Goal: Transaction & Acquisition: Purchase product/service

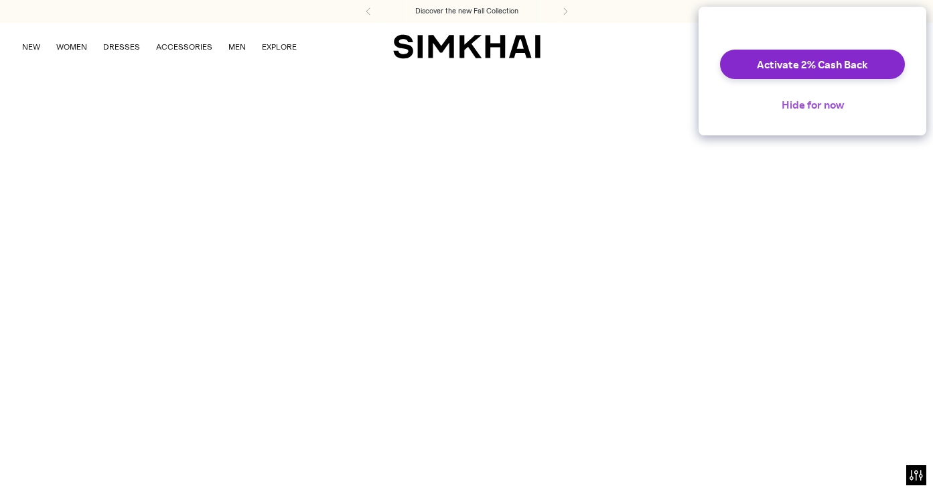
click at [832, 112] on button "Hide for now" at bounding box center [813, 104] width 84 height 29
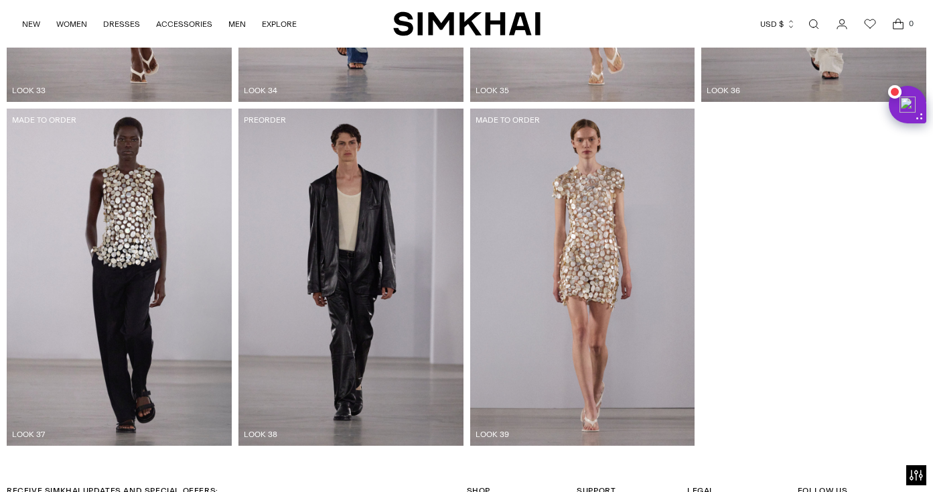
scroll to position [3667, 0]
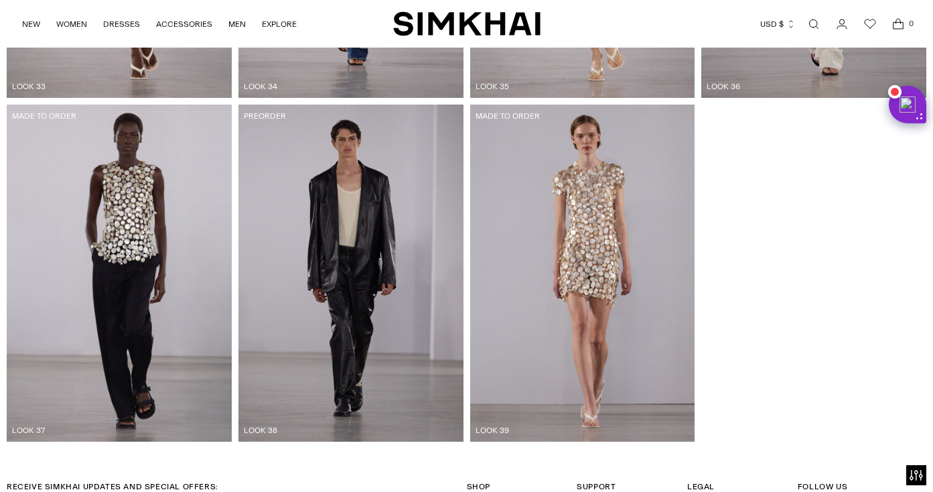
click at [586, 217] on img at bounding box center [582, 274] width 225 height 338
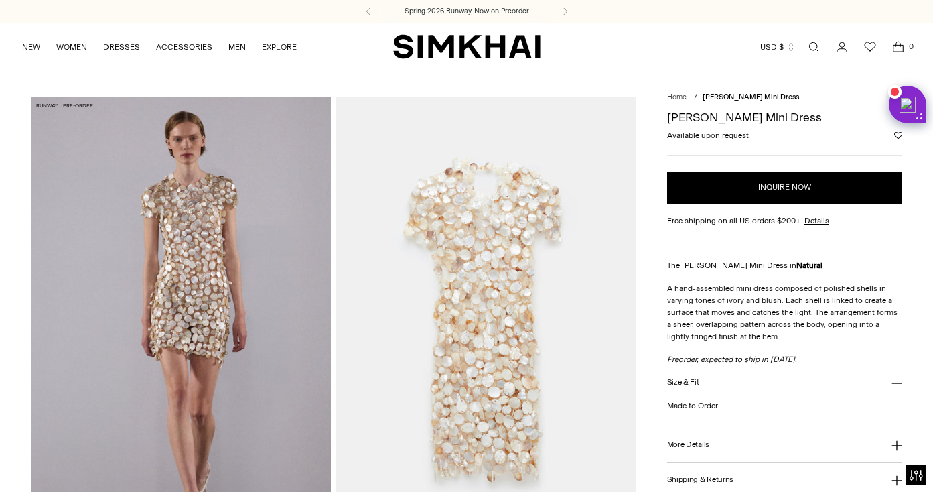
click at [212, 215] on img at bounding box center [181, 322] width 300 height 450
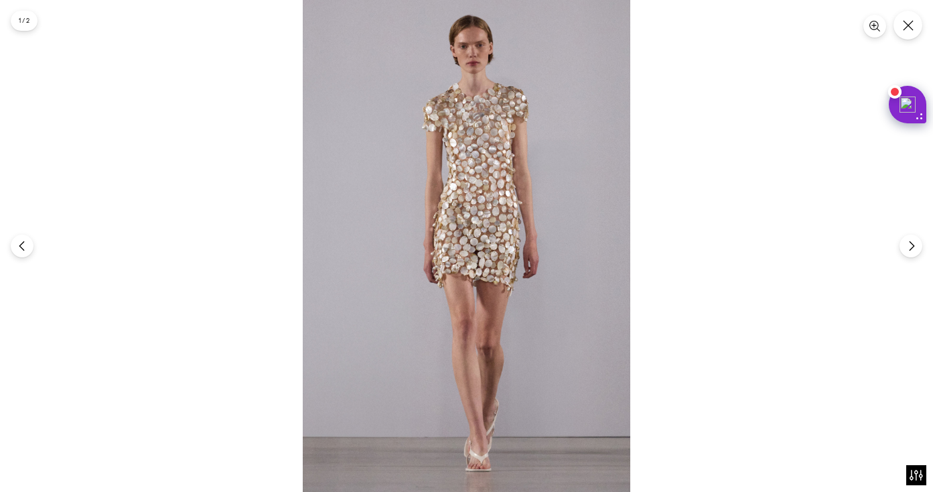
click at [899, 38] on div at bounding box center [466, 246] width 933 height 492
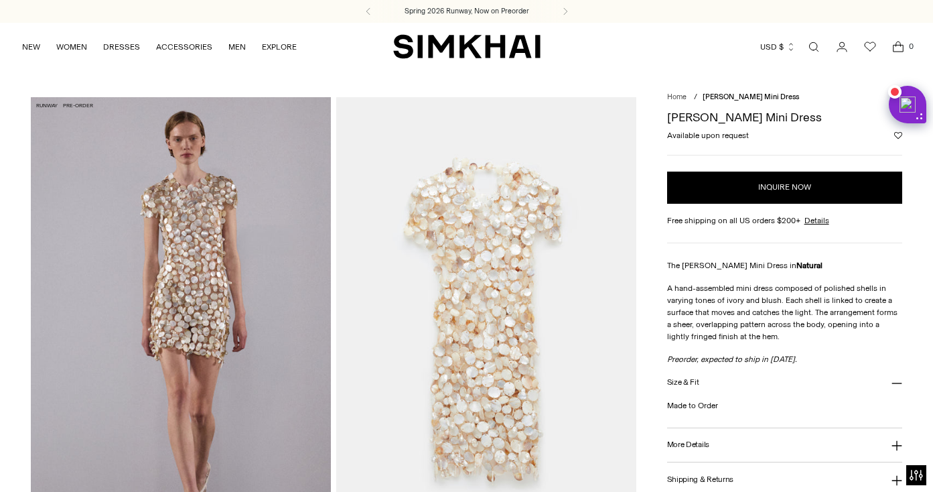
click at [511, 235] on img at bounding box center [486, 322] width 300 height 450
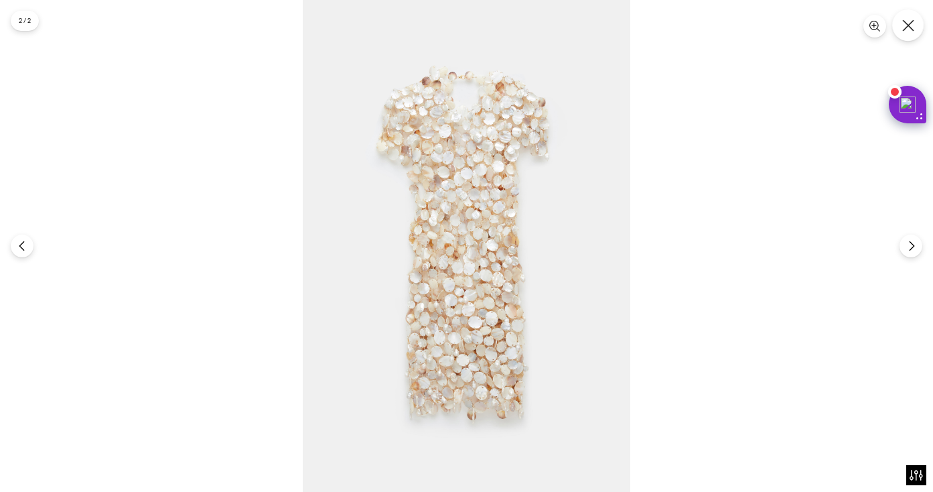
click at [904, 31] on button "Close" at bounding box center [908, 24] width 31 height 31
